Goal: Task Accomplishment & Management: Manage account settings

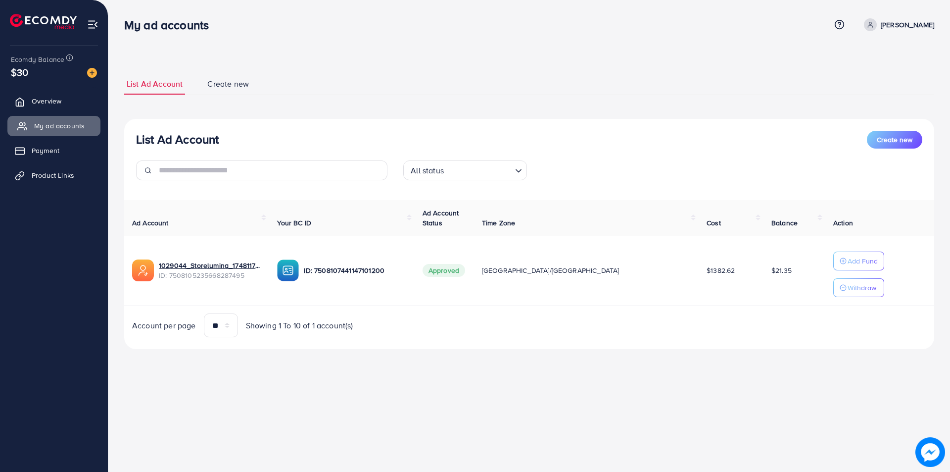
click at [65, 123] on span "My ad accounts" at bounding box center [59, 126] width 50 height 10
click at [58, 97] on span "Overview" at bounding box center [49, 101] width 30 height 10
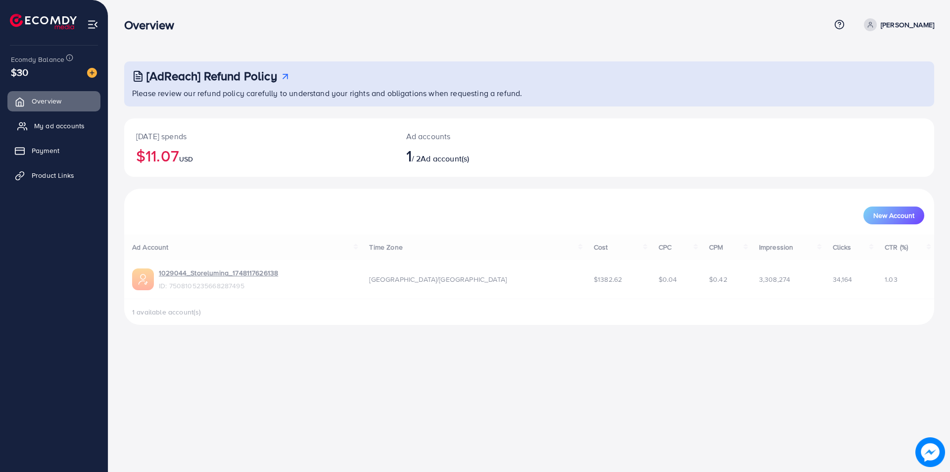
click at [70, 123] on span "My ad accounts" at bounding box center [59, 126] width 50 height 10
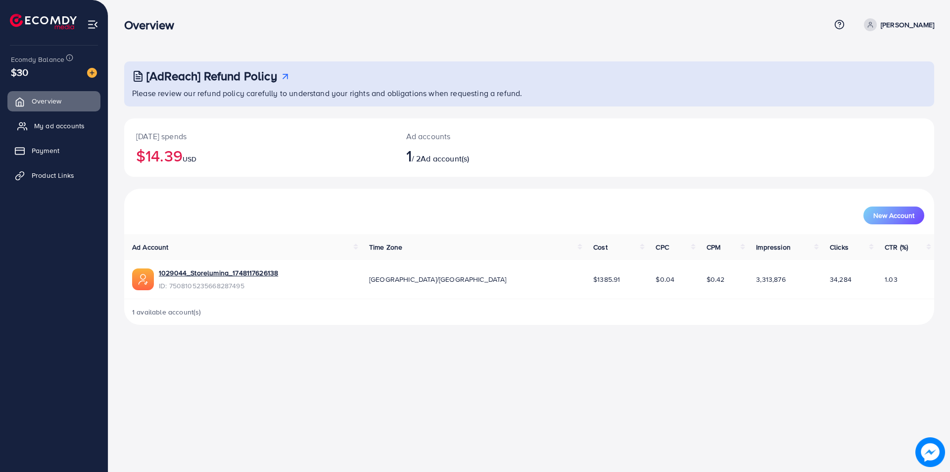
click at [59, 131] on span "My ad accounts" at bounding box center [59, 126] width 50 height 10
